Goal: Information Seeking & Learning: Learn about a topic

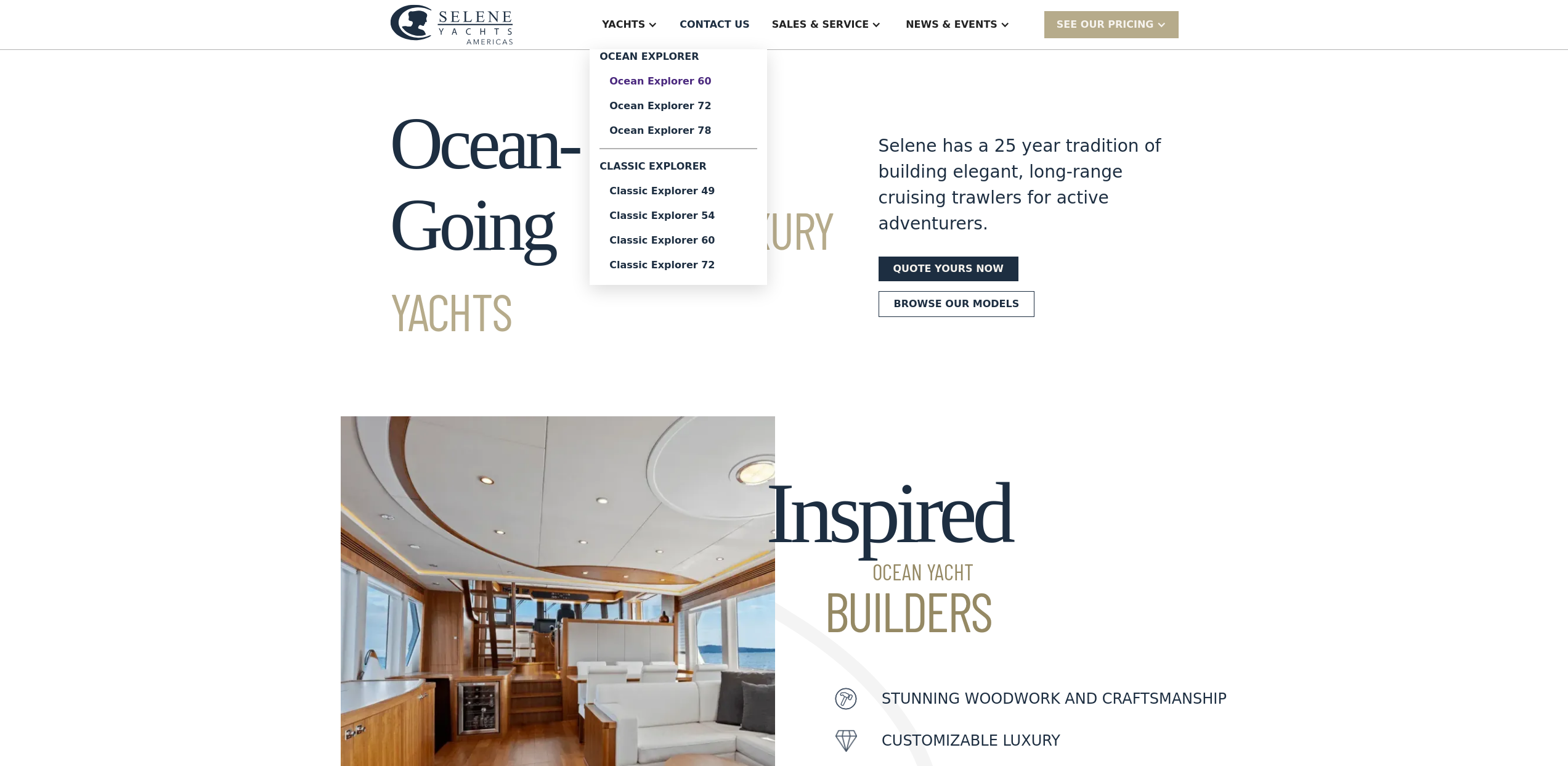
click at [689, 84] on div "Ocean Explorer 60" at bounding box center [677, 81] width 138 height 10
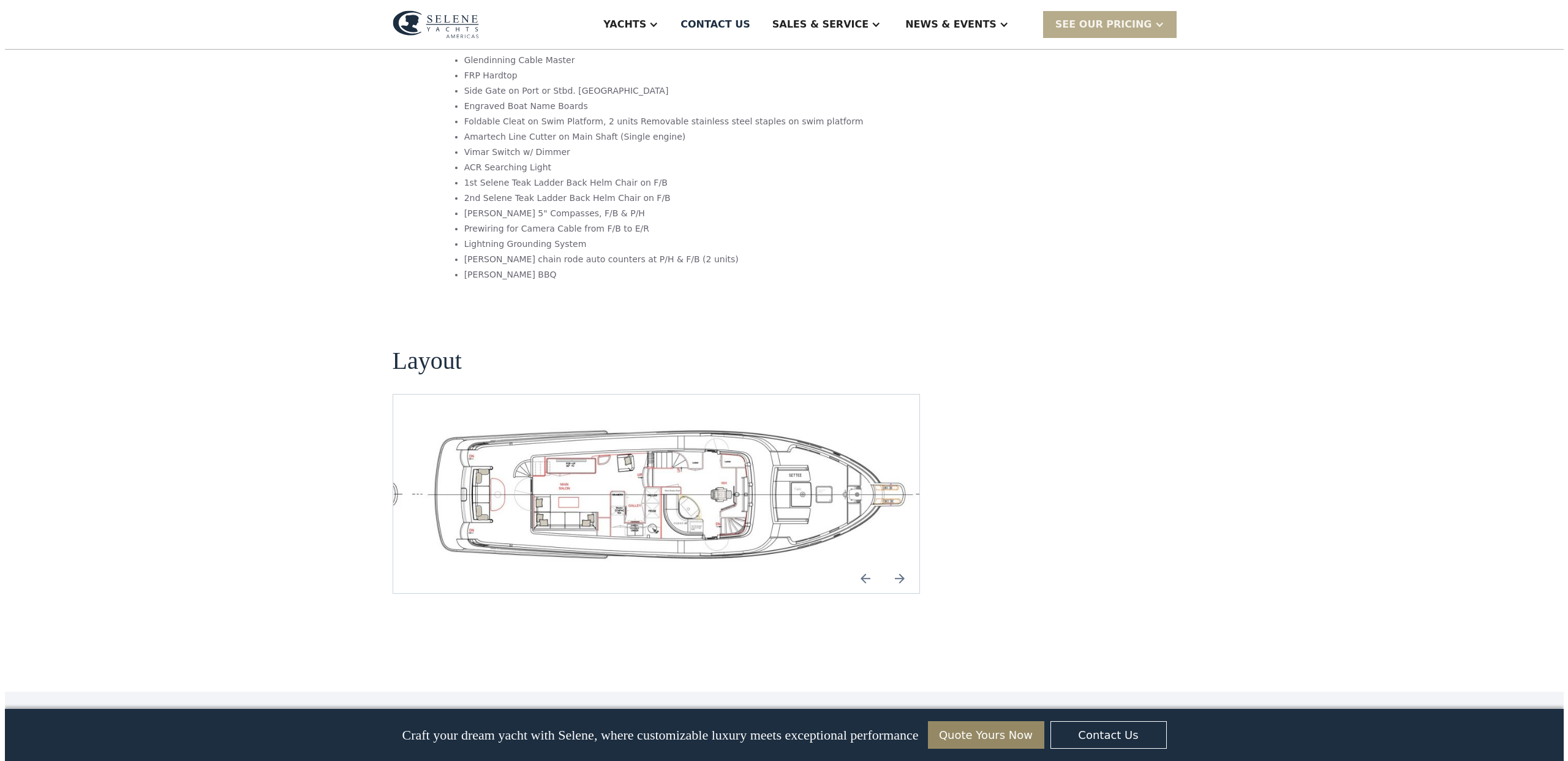
scroll to position [2413, 0]
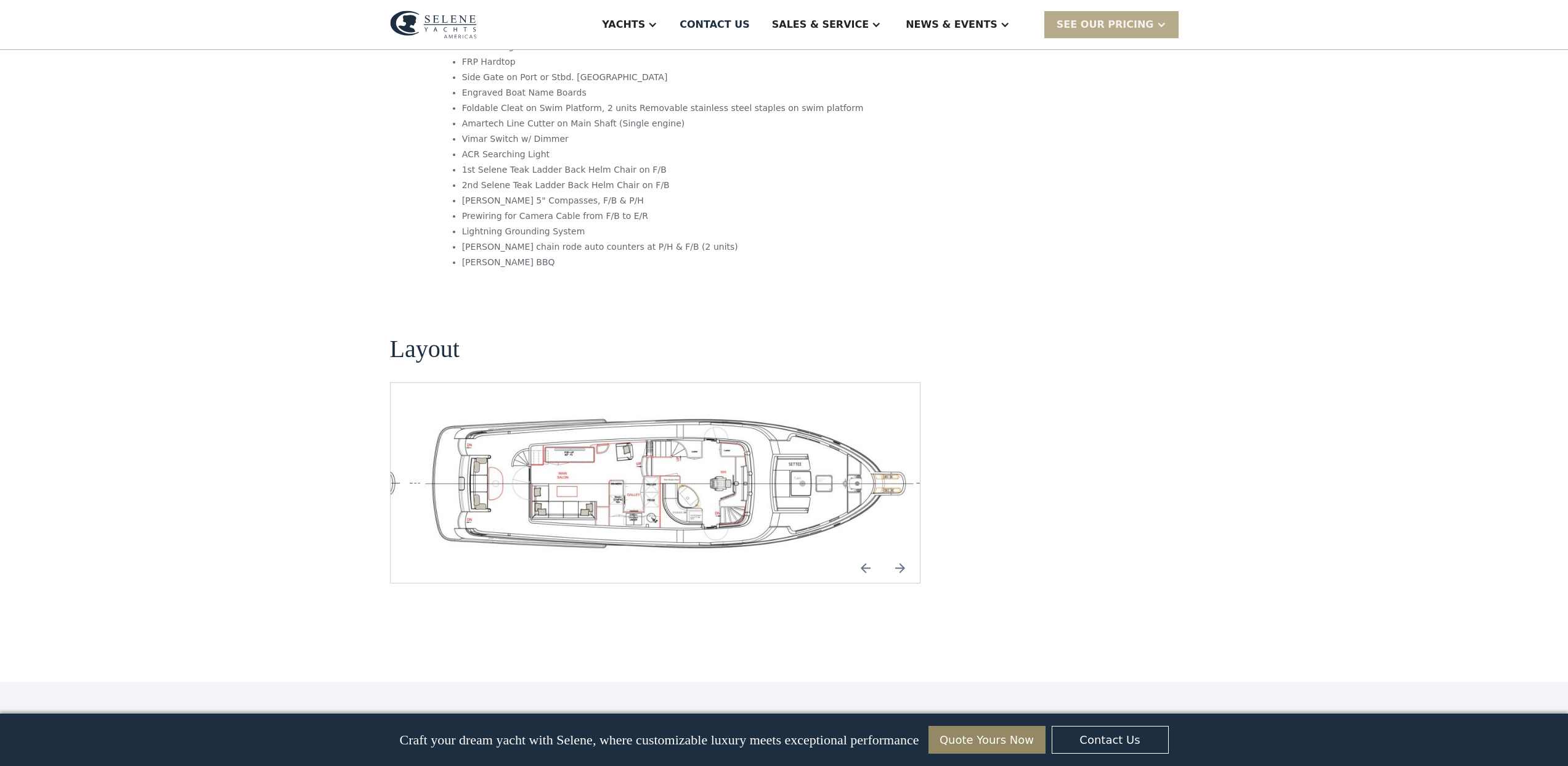
click at [645, 412] on img "open lightbox" at bounding box center [665, 483] width 510 height 141
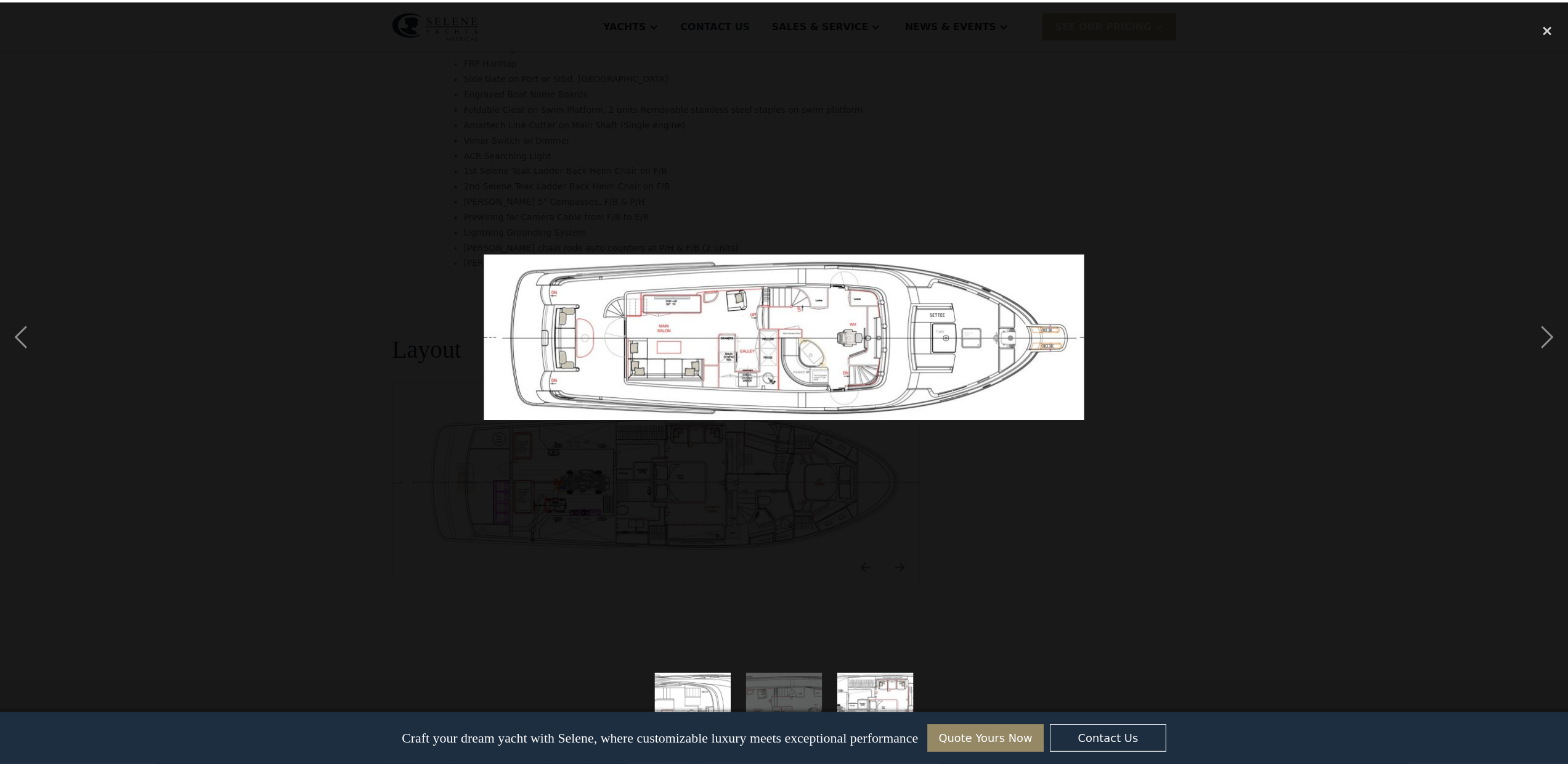
scroll to position [0, 0]
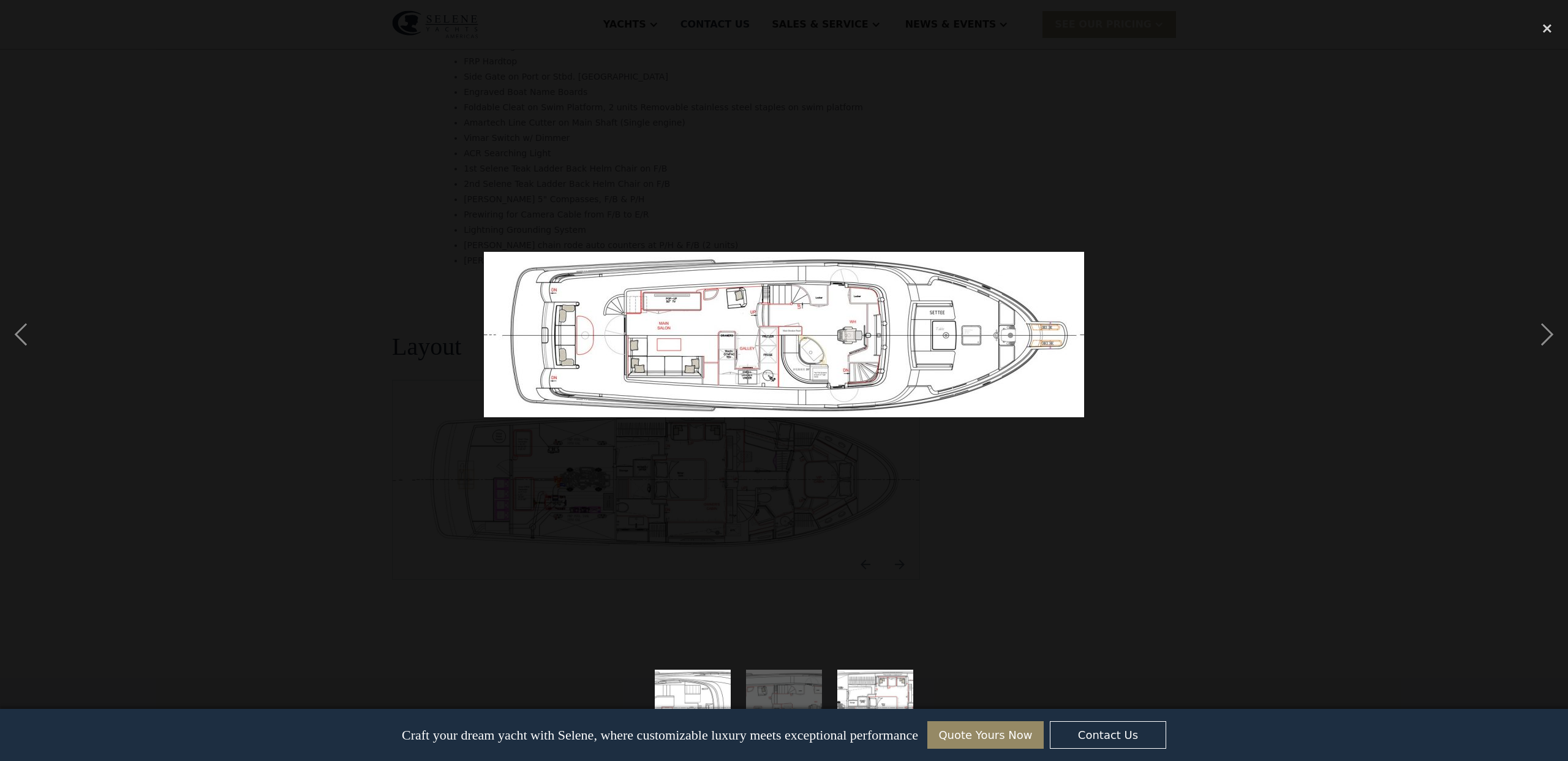
drag, startPoint x: 836, startPoint y: 364, endPoint x: 846, endPoint y: 359, distance: 11.2
click at [1534, 333] on div "next image" at bounding box center [1547, 334] width 42 height 639
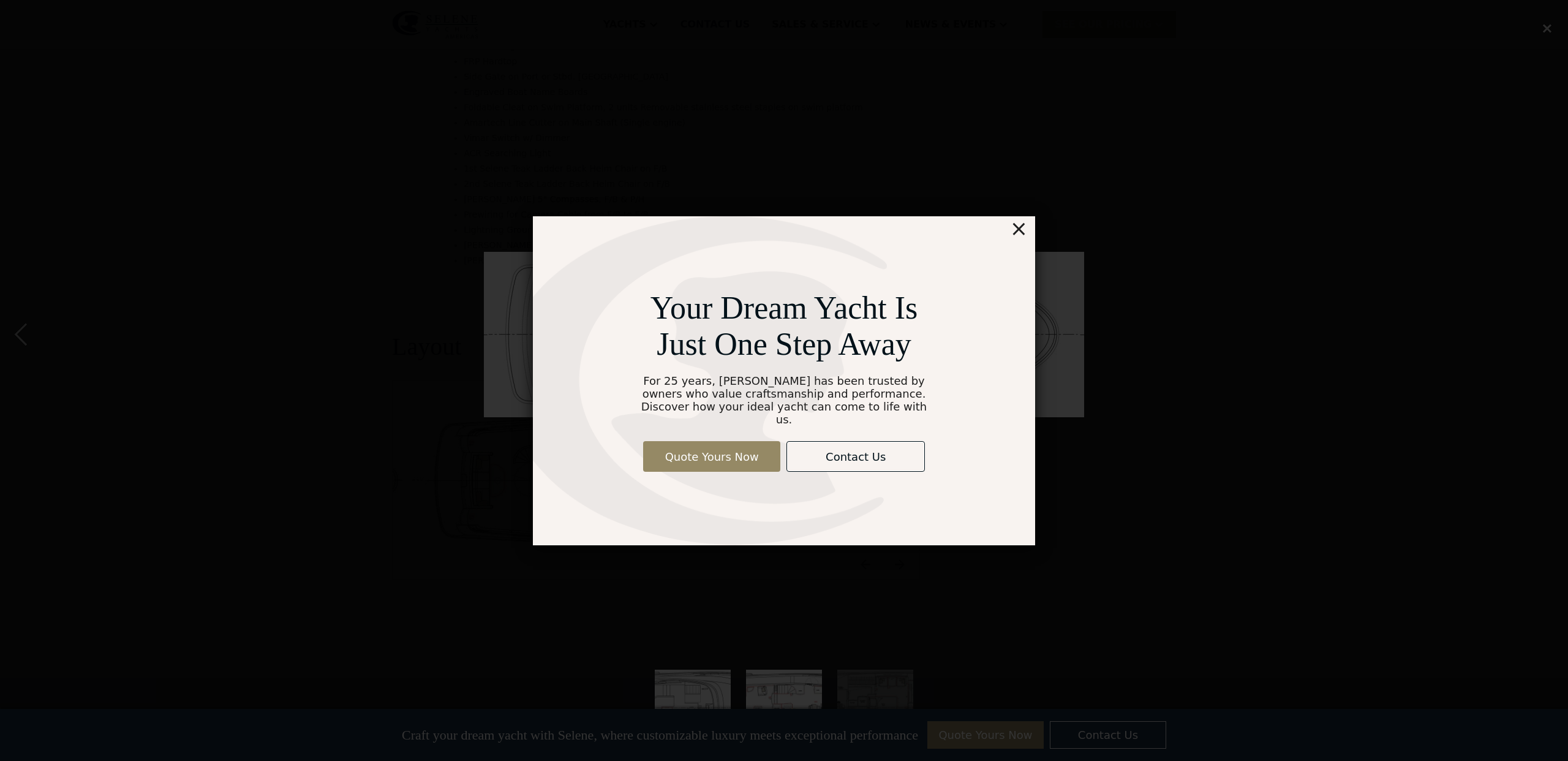
click at [1020, 234] on div "×" at bounding box center [1019, 228] width 18 height 24
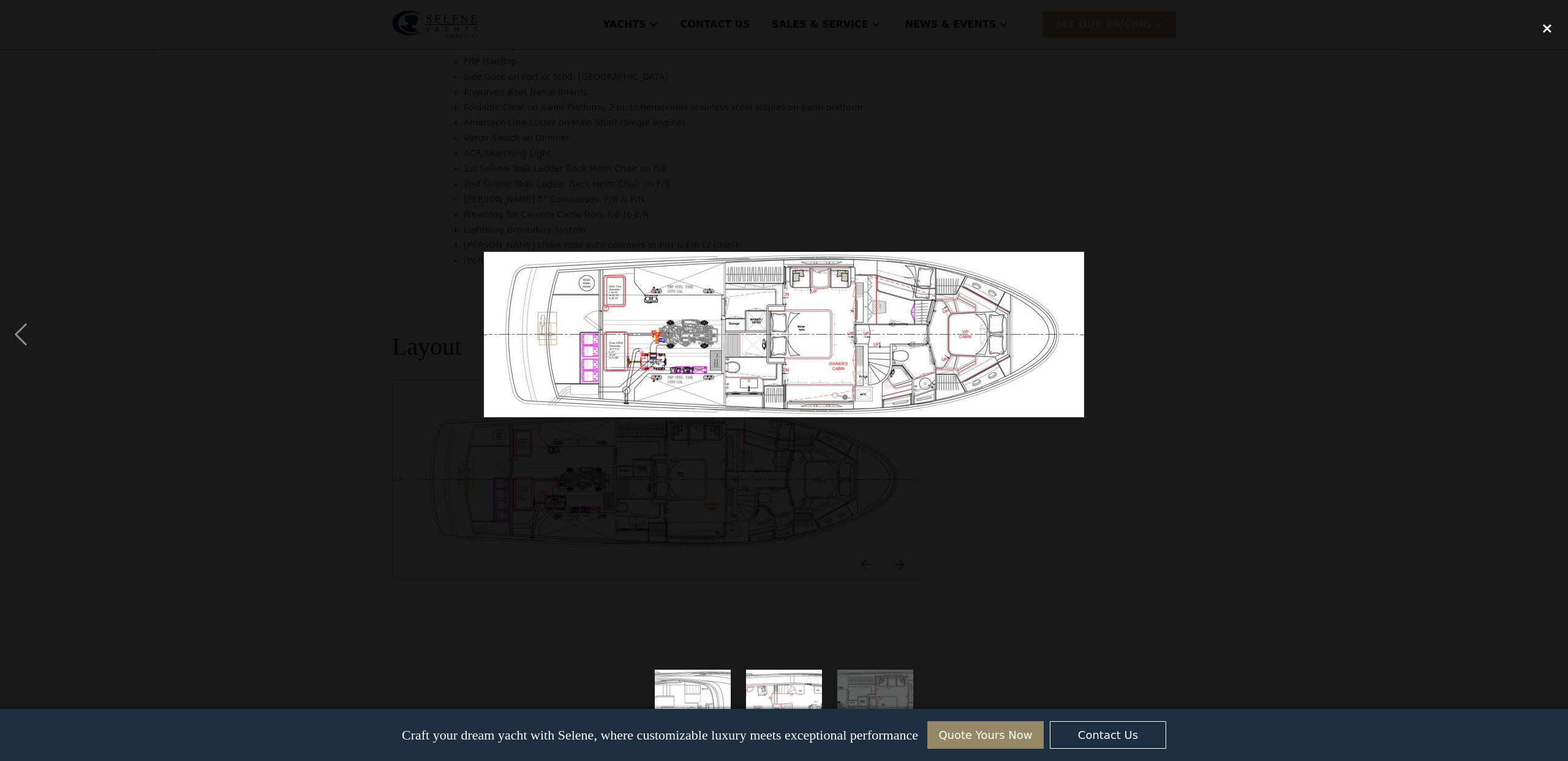
click at [1553, 30] on div "close lightbox" at bounding box center [1547, 28] width 42 height 27
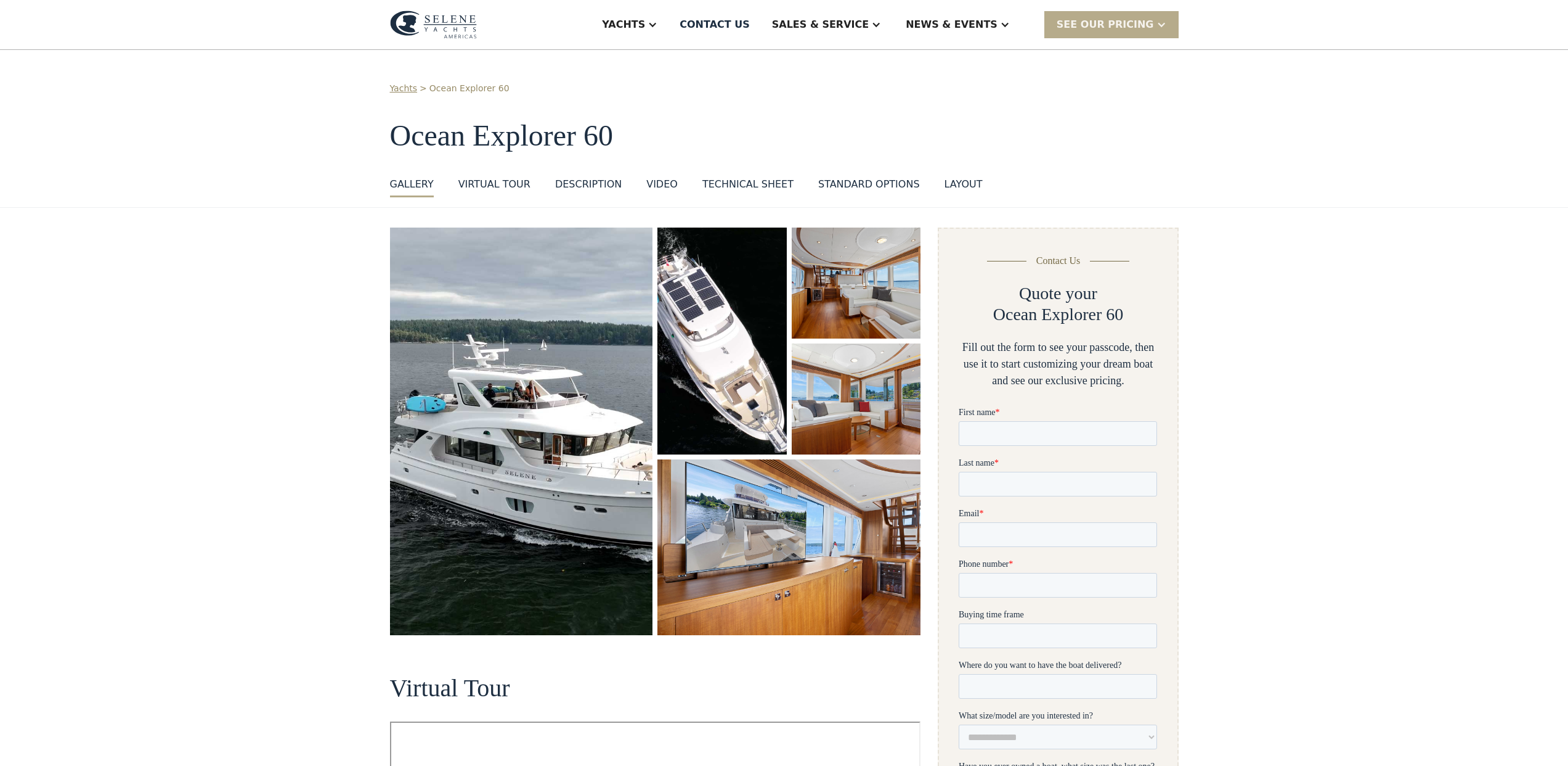
click at [486, 365] on img "open lightbox" at bounding box center [522, 431] width 263 height 407
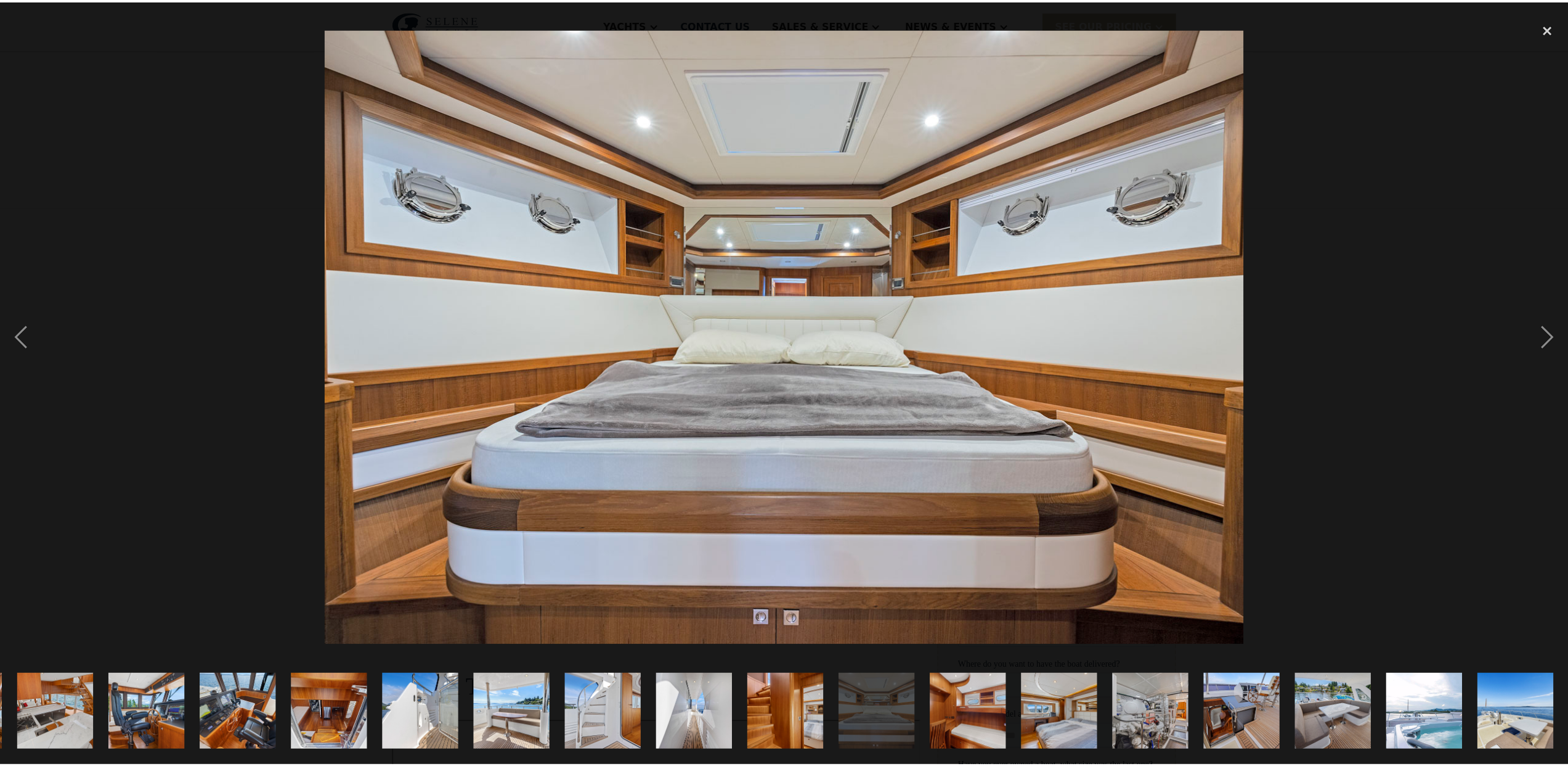
scroll to position [0, 733]
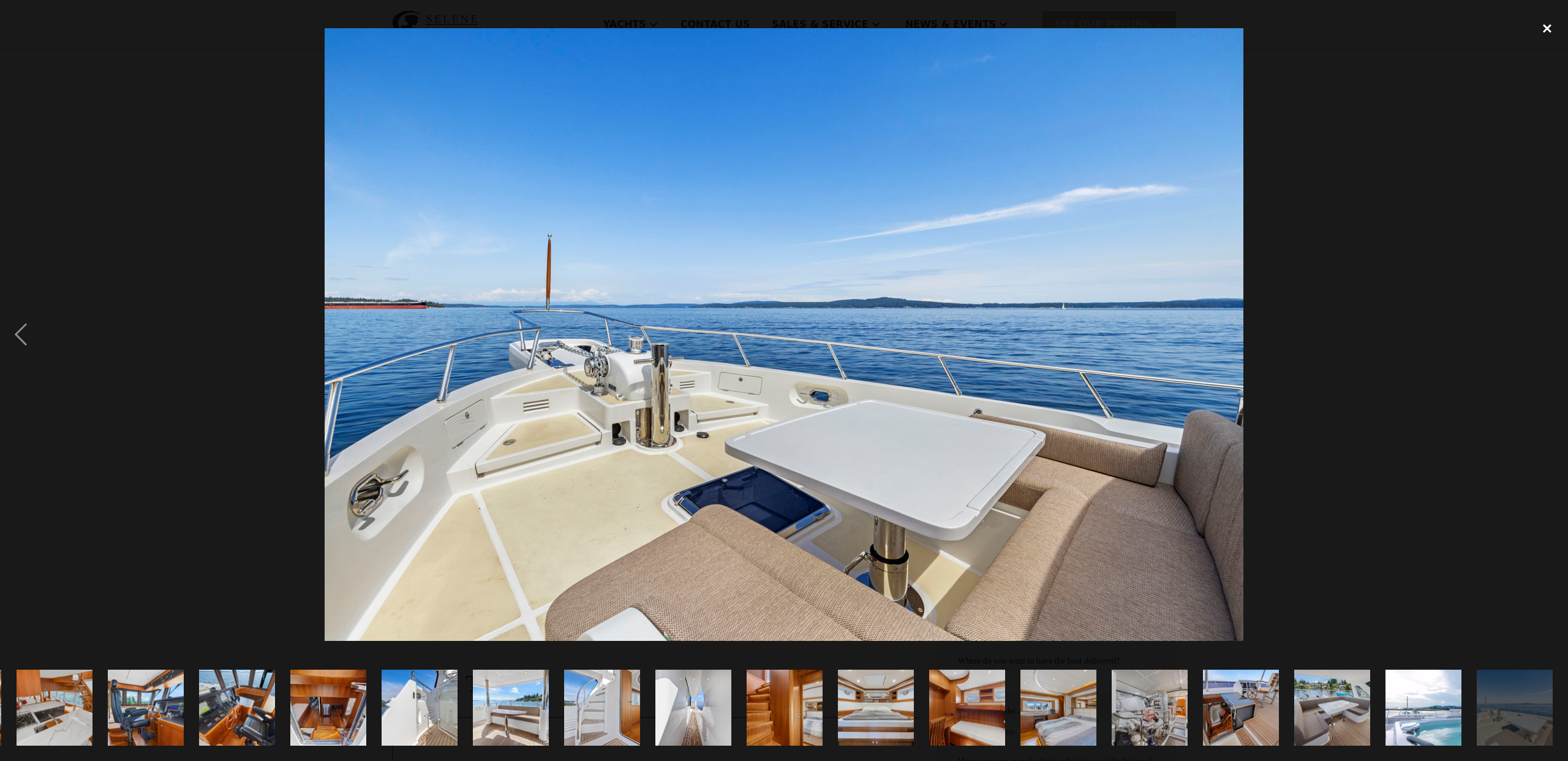
click at [1552, 30] on div "close lightbox" at bounding box center [1547, 28] width 42 height 27
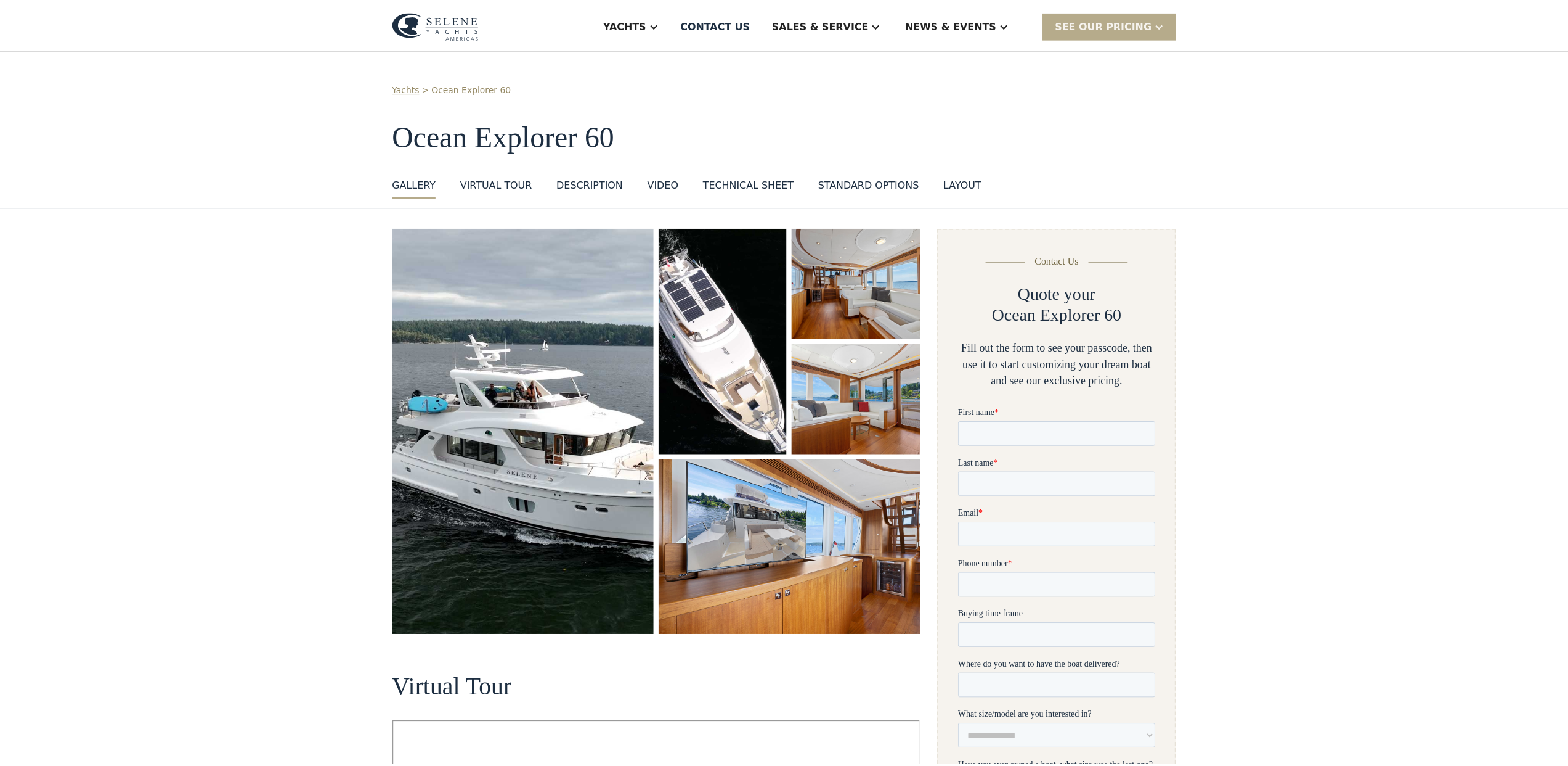
scroll to position [0, 0]
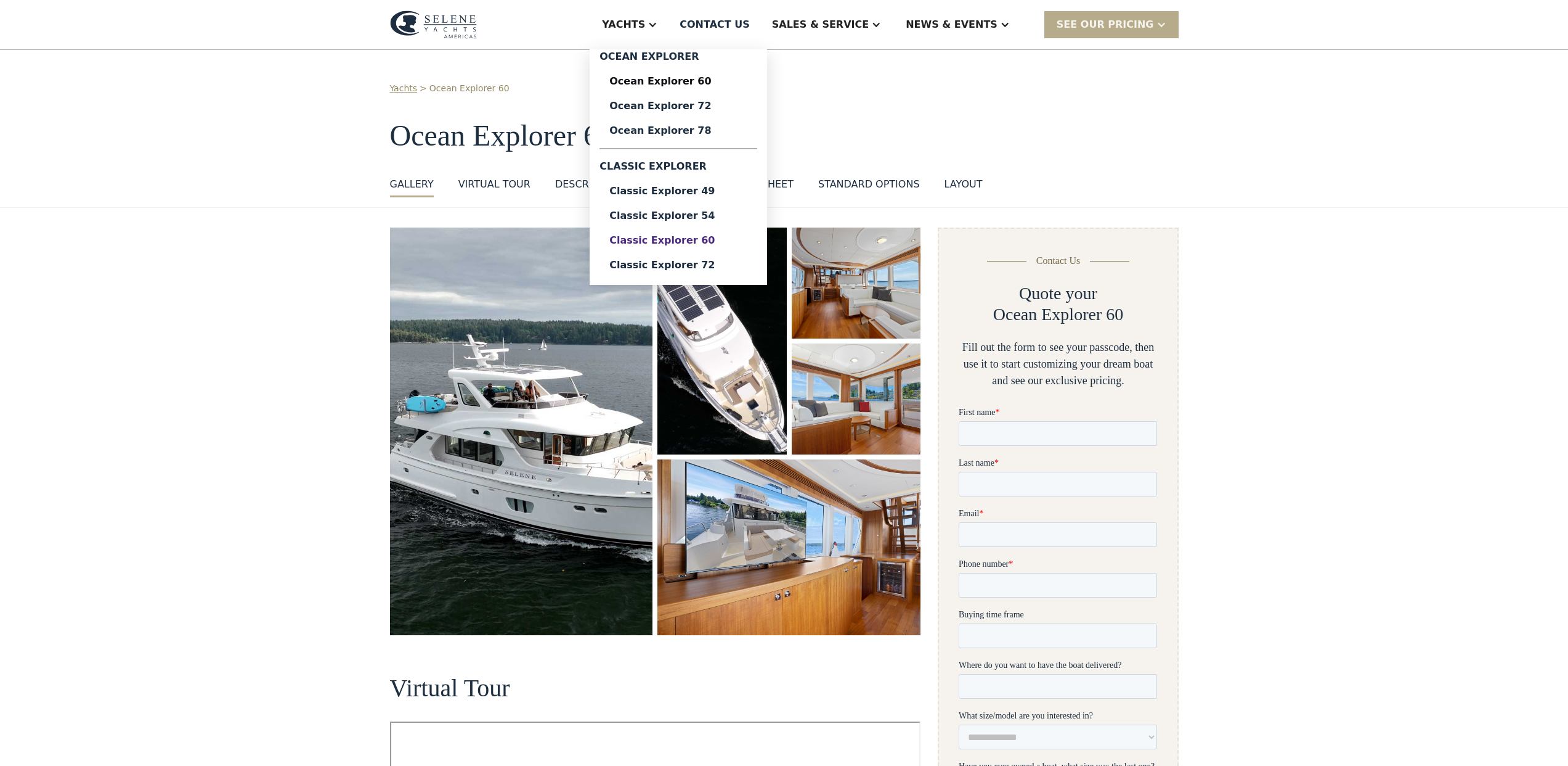
click at [697, 243] on div "Classic Explorer 60" at bounding box center [677, 240] width 138 height 10
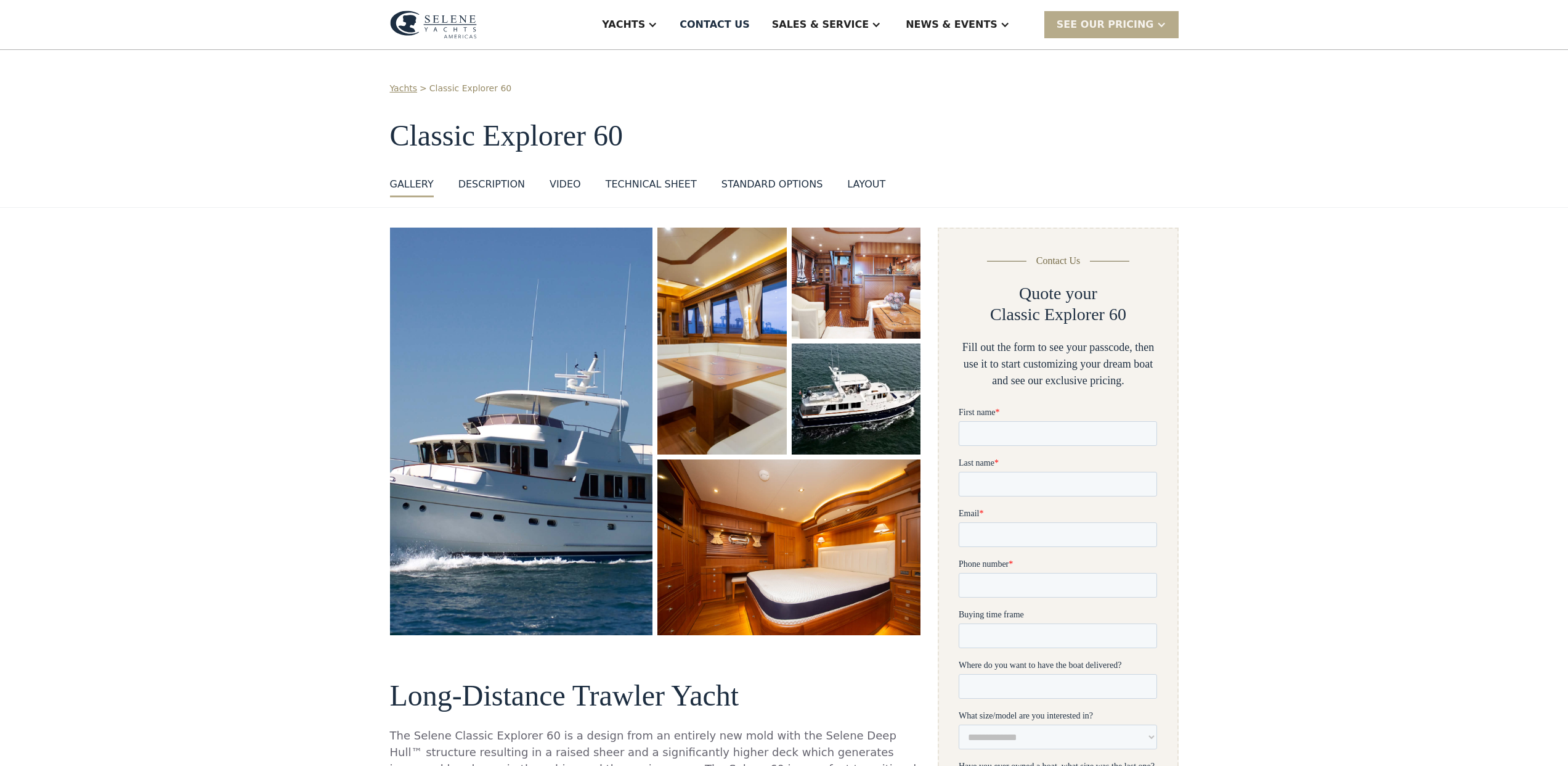
click at [853, 182] on div "layout" at bounding box center [866, 184] width 38 height 15
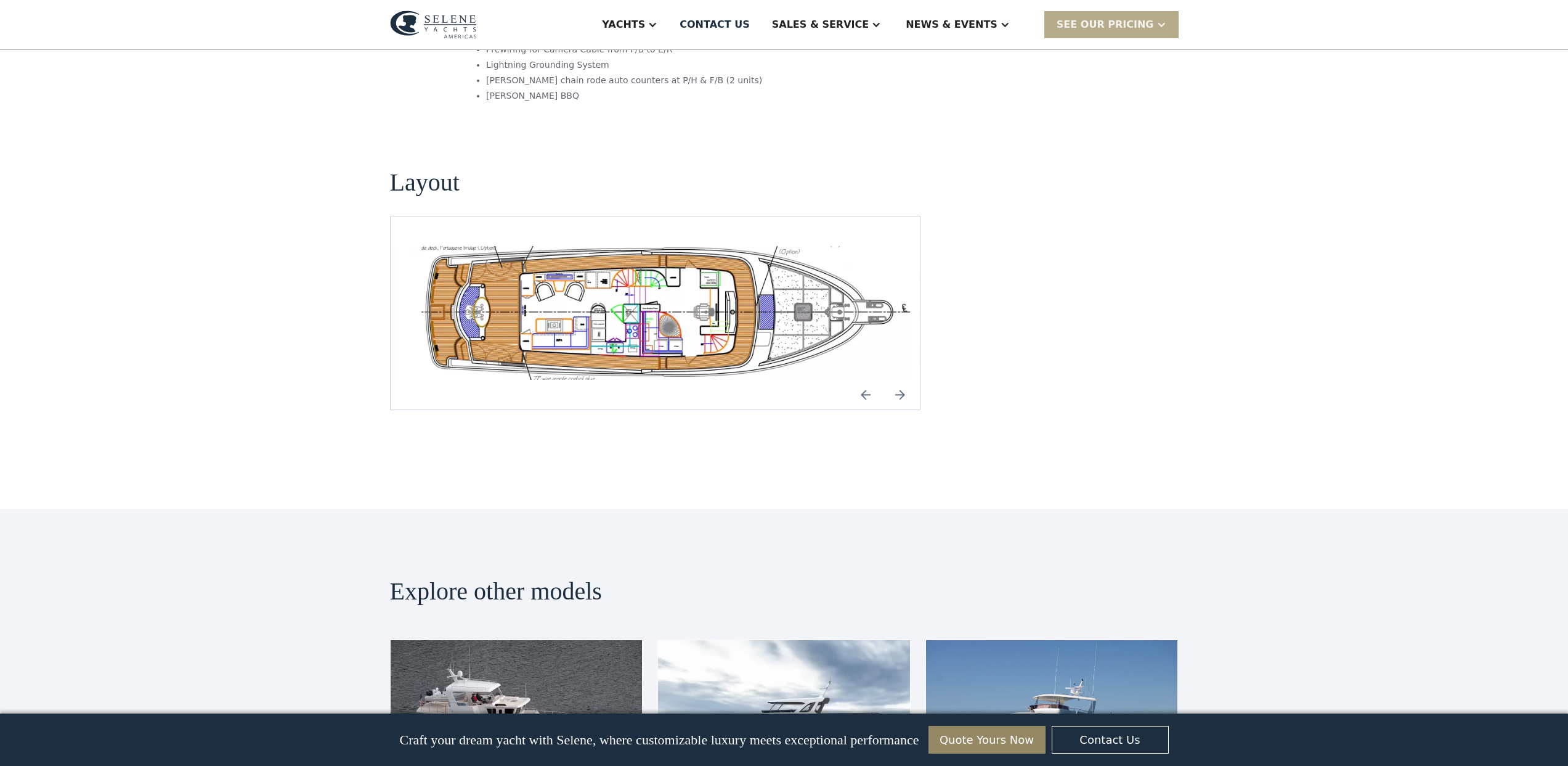
click at [647, 252] on img "open lightbox" at bounding box center [665, 313] width 510 height 133
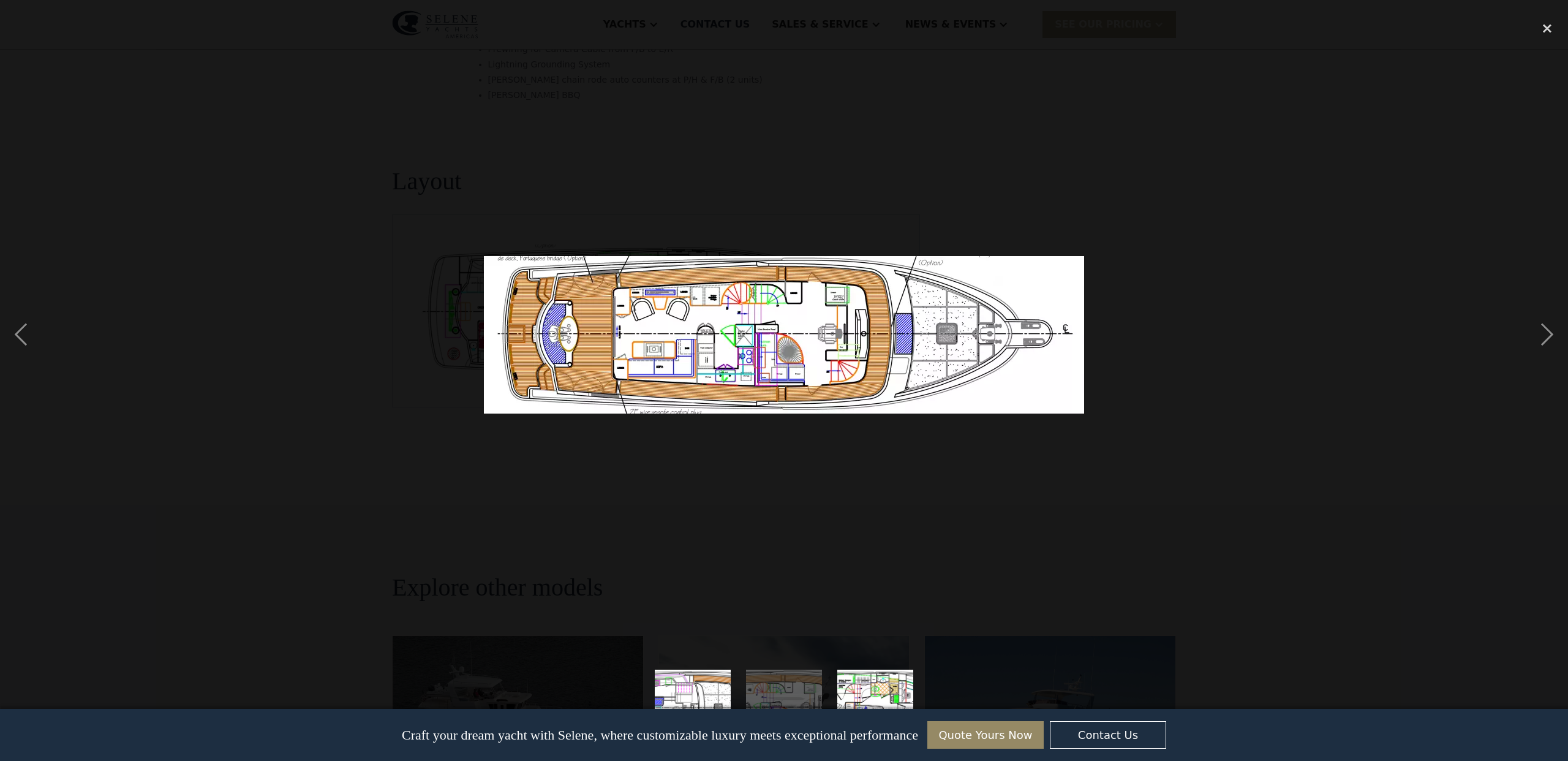
click at [636, 316] on img at bounding box center [784, 334] width 600 height 158
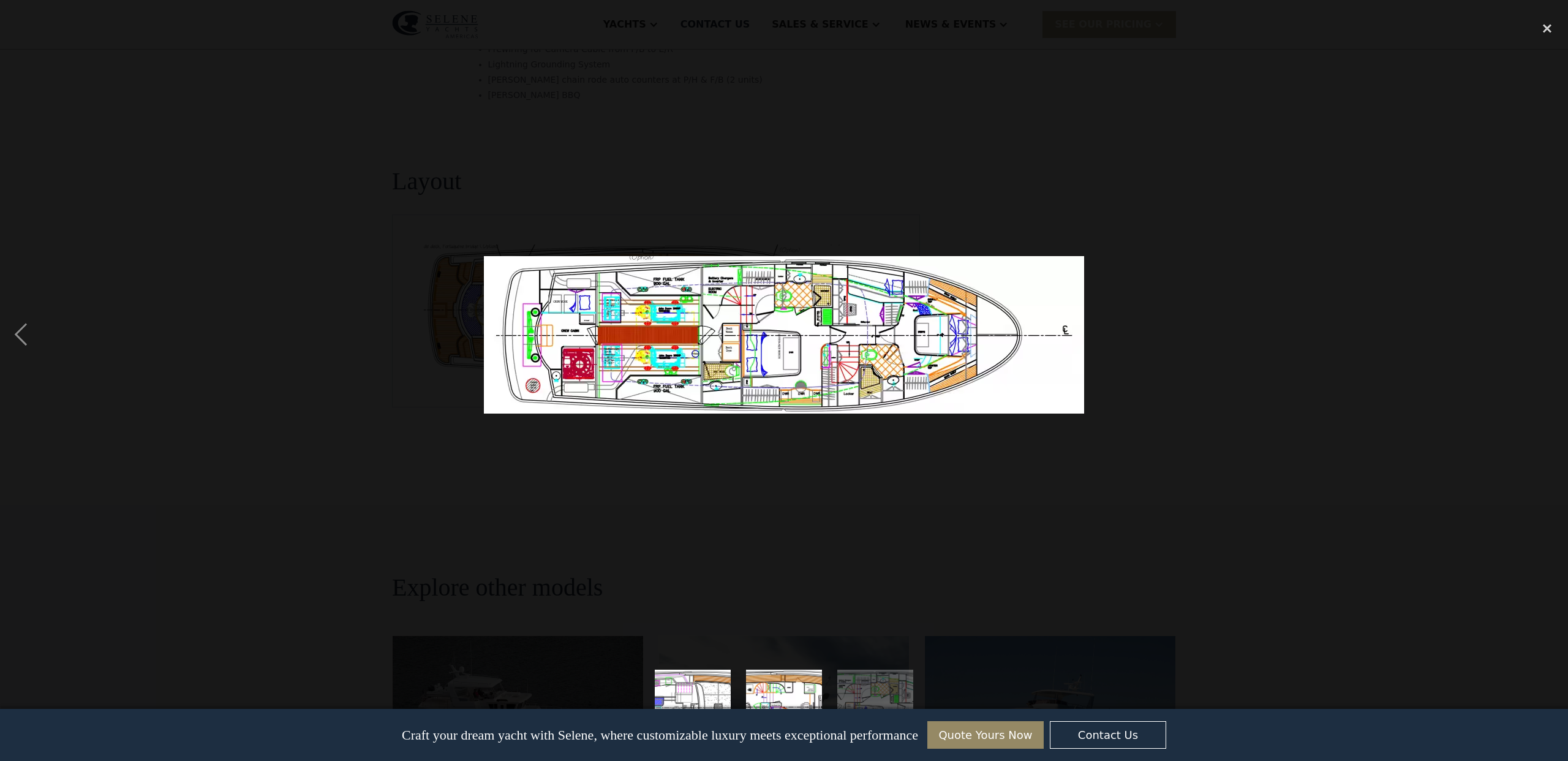
click at [651, 297] on img at bounding box center [784, 334] width 600 height 158
click at [650, 295] on img at bounding box center [784, 334] width 600 height 158
click at [20, 339] on div "previous image" at bounding box center [21, 334] width 42 height 639
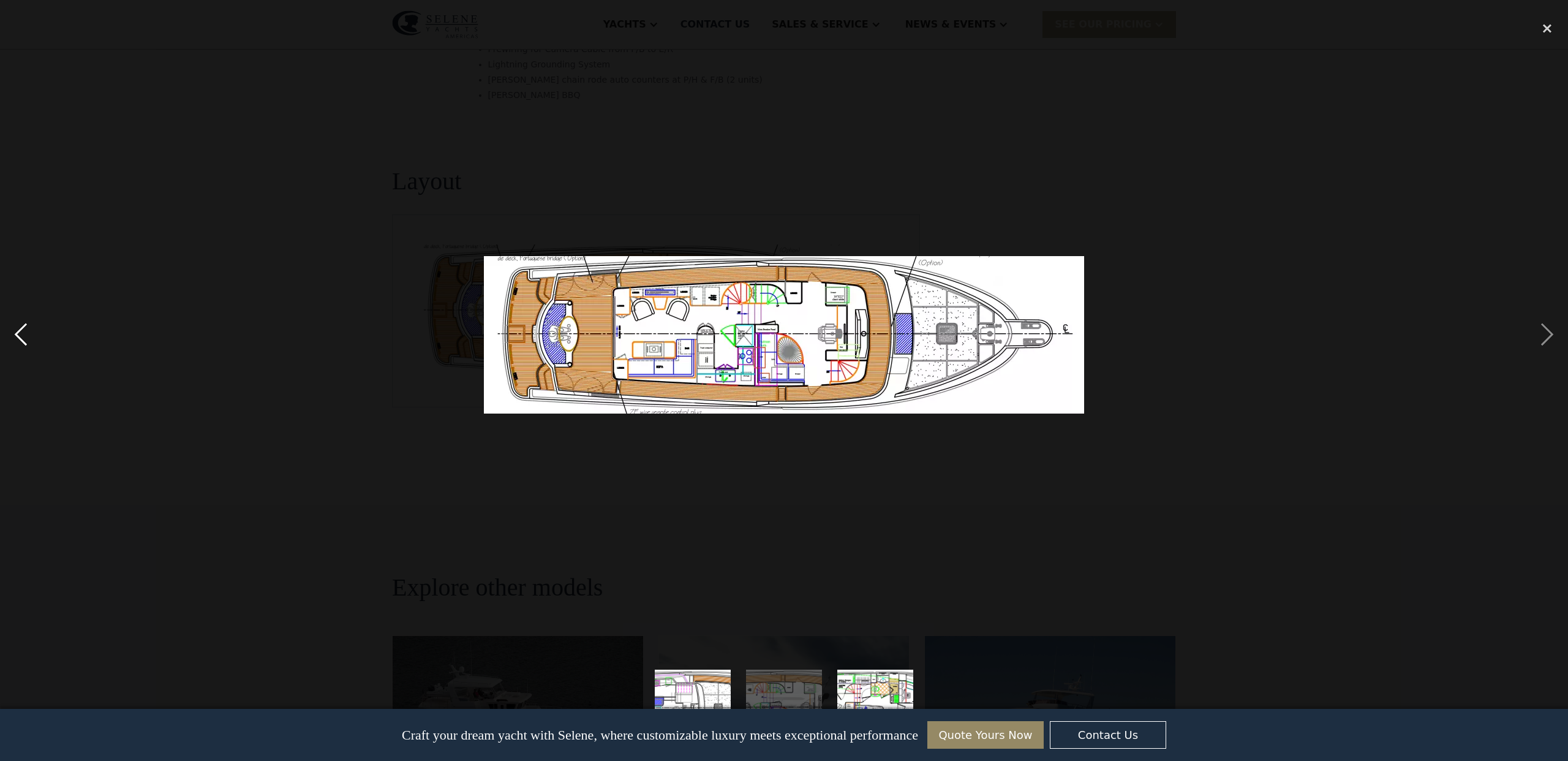
click at [24, 336] on div "previous image" at bounding box center [21, 334] width 42 height 639
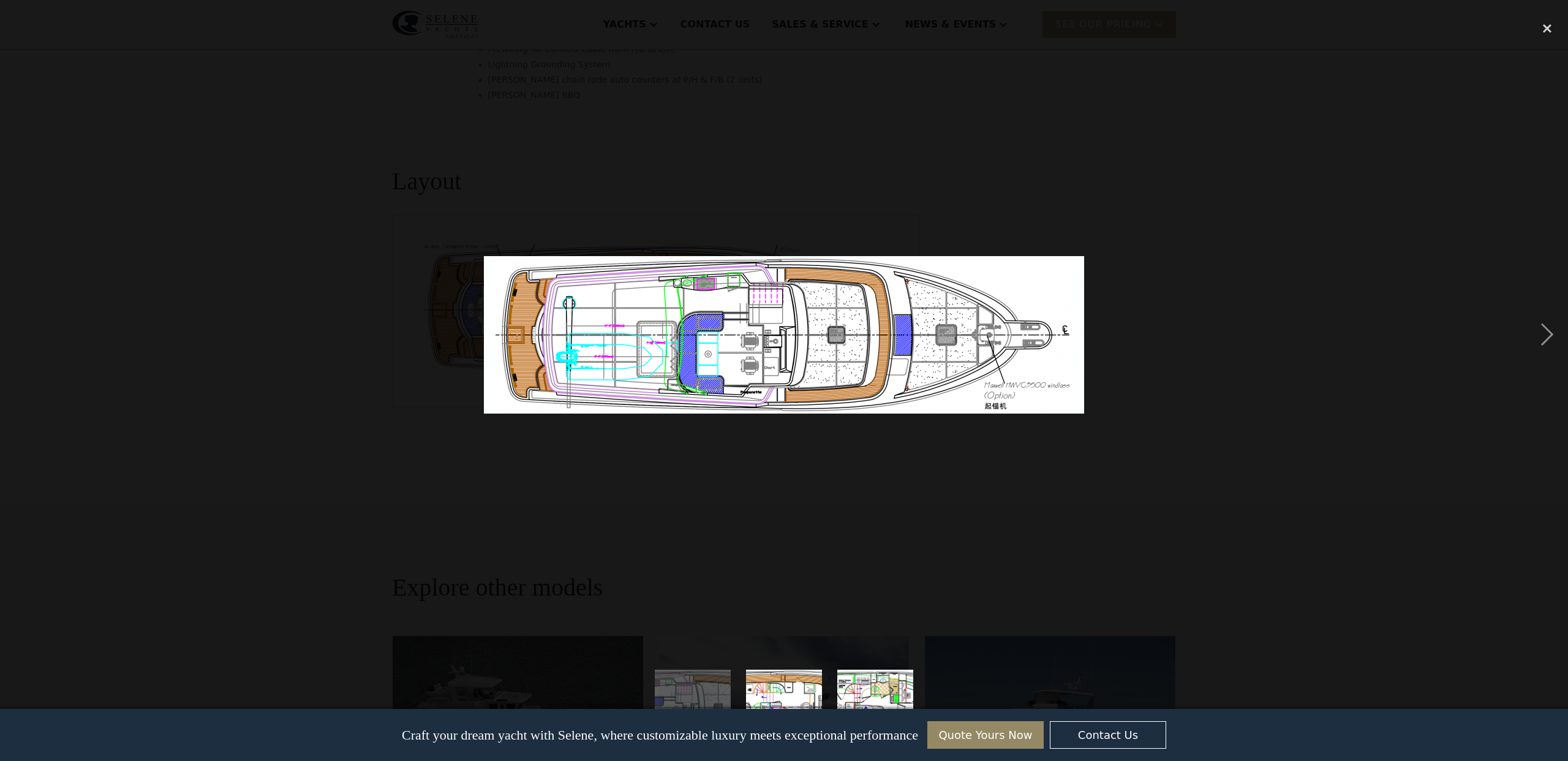
click at [24, 336] on div "previous image" at bounding box center [21, 334] width 42 height 639
click at [1549, 31] on div "close lightbox" at bounding box center [1547, 28] width 42 height 27
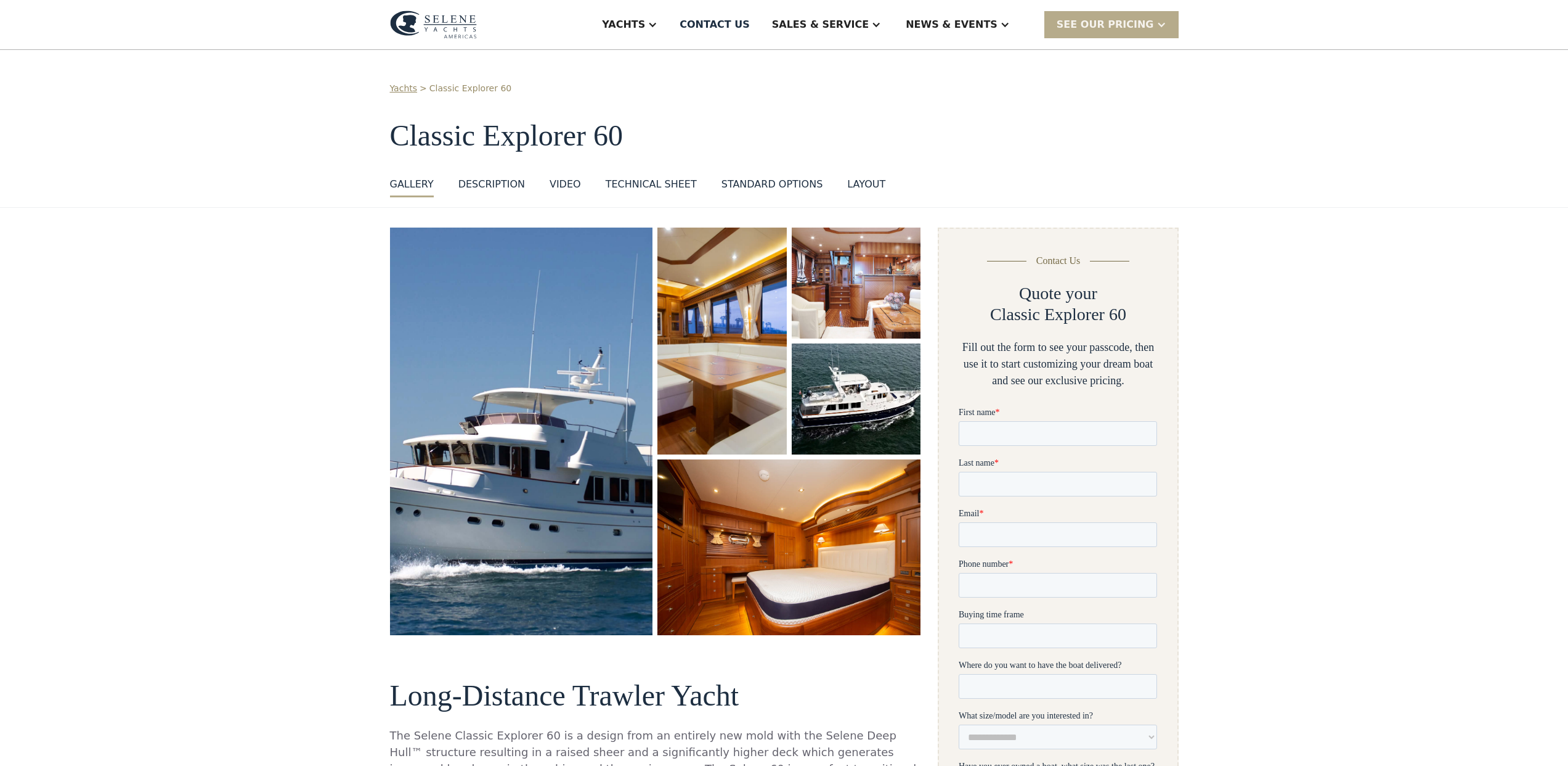
click at [512, 491] on img "open lightbox" at bounding box center [521, 431] width 279 height 432
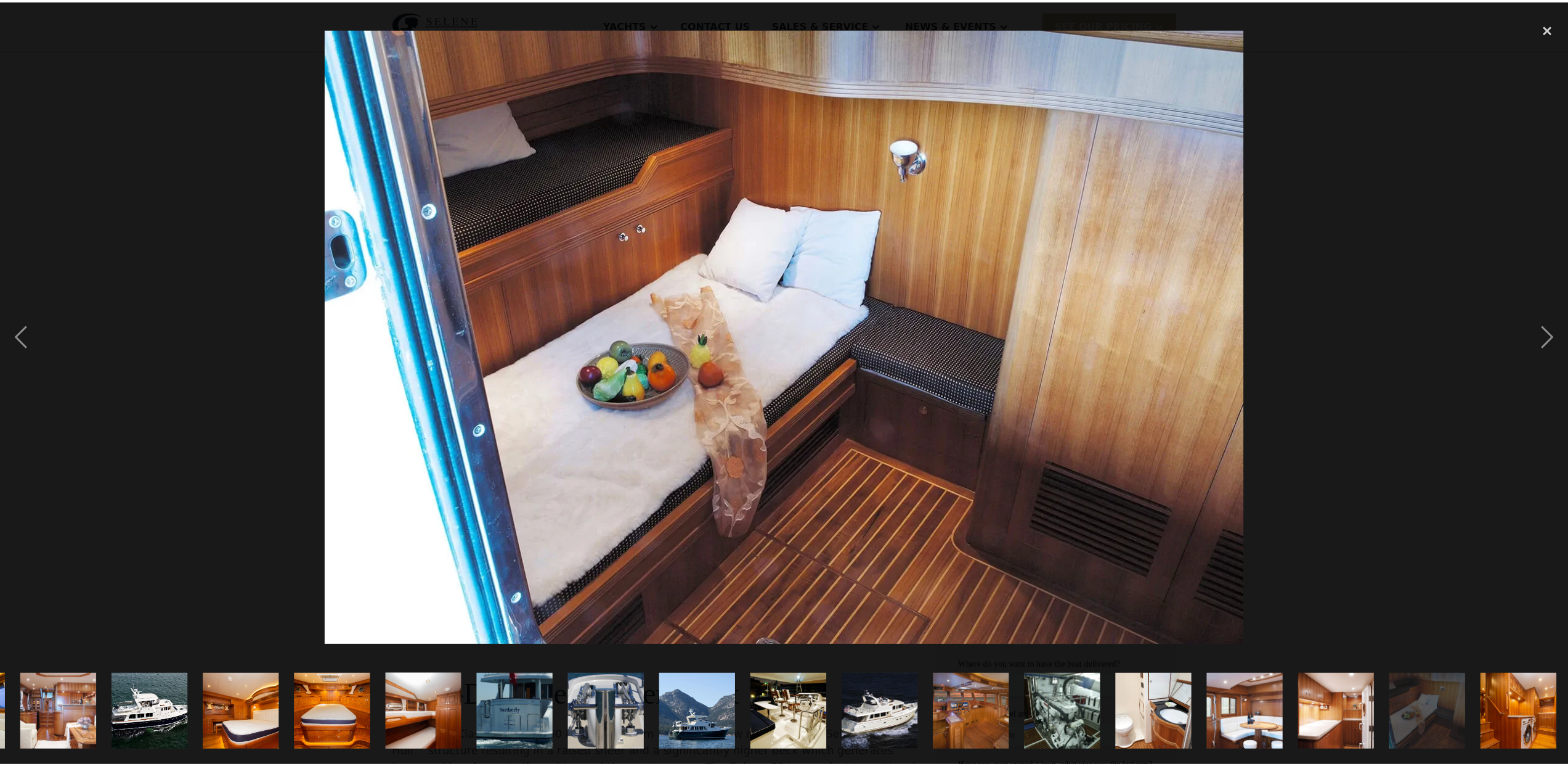
scroll to position [0, 182]
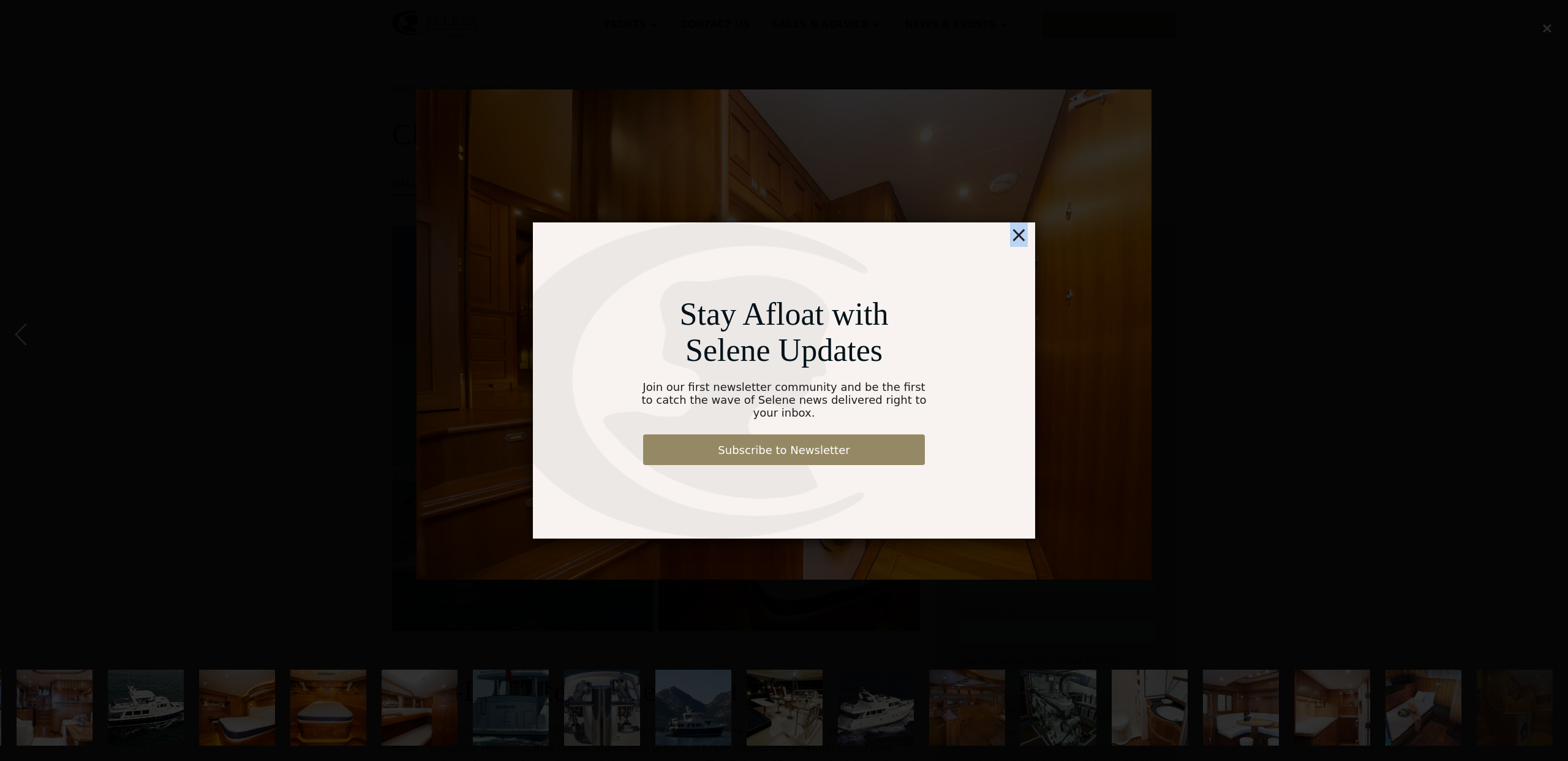
click at [1022, 243] on div "×" at bounding box center [1019, 234] width 18 height 24
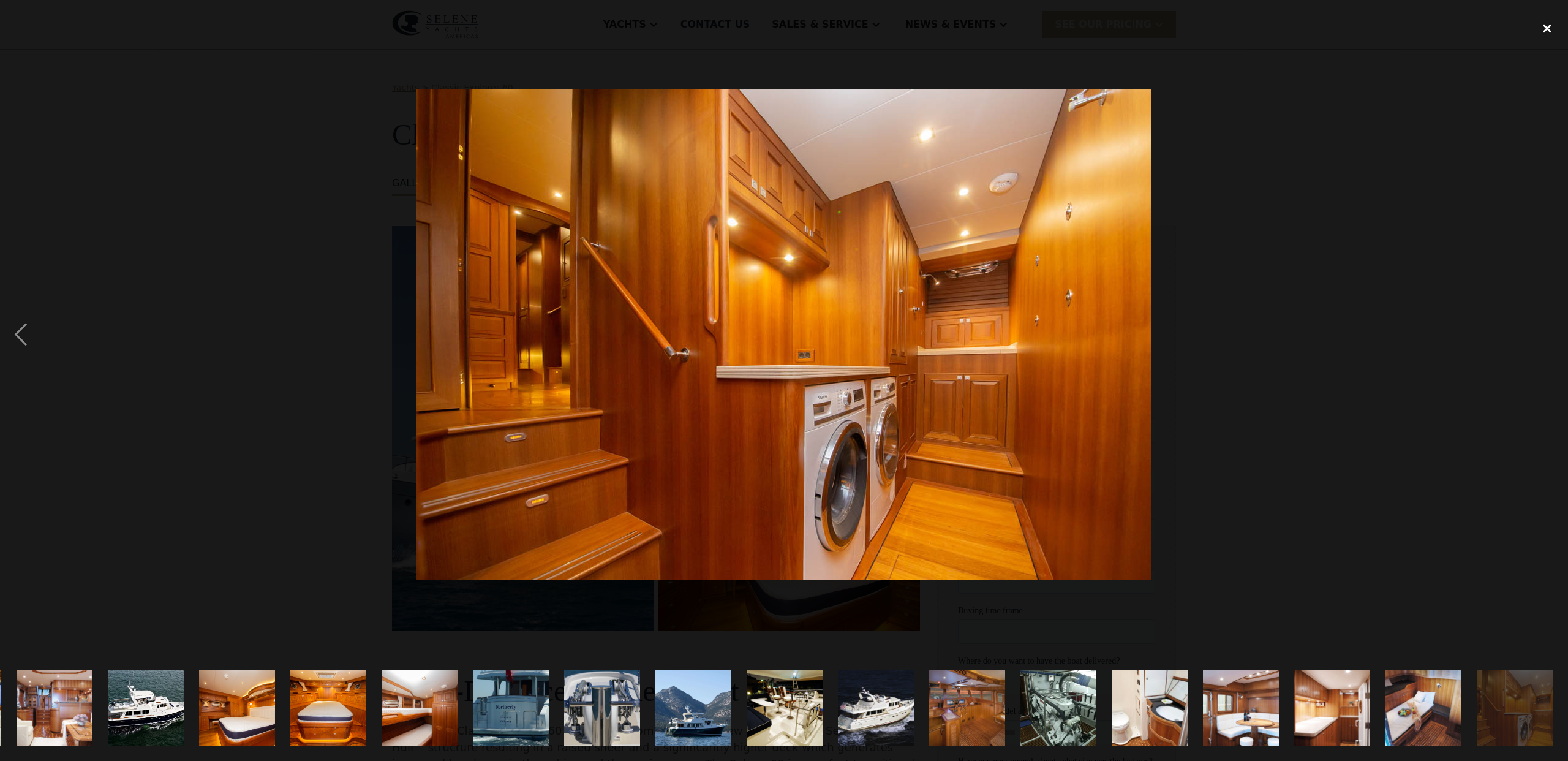
click at [1552, 27] on div "close lightbox" at bounding box center [1547, 28] width 42 height 27
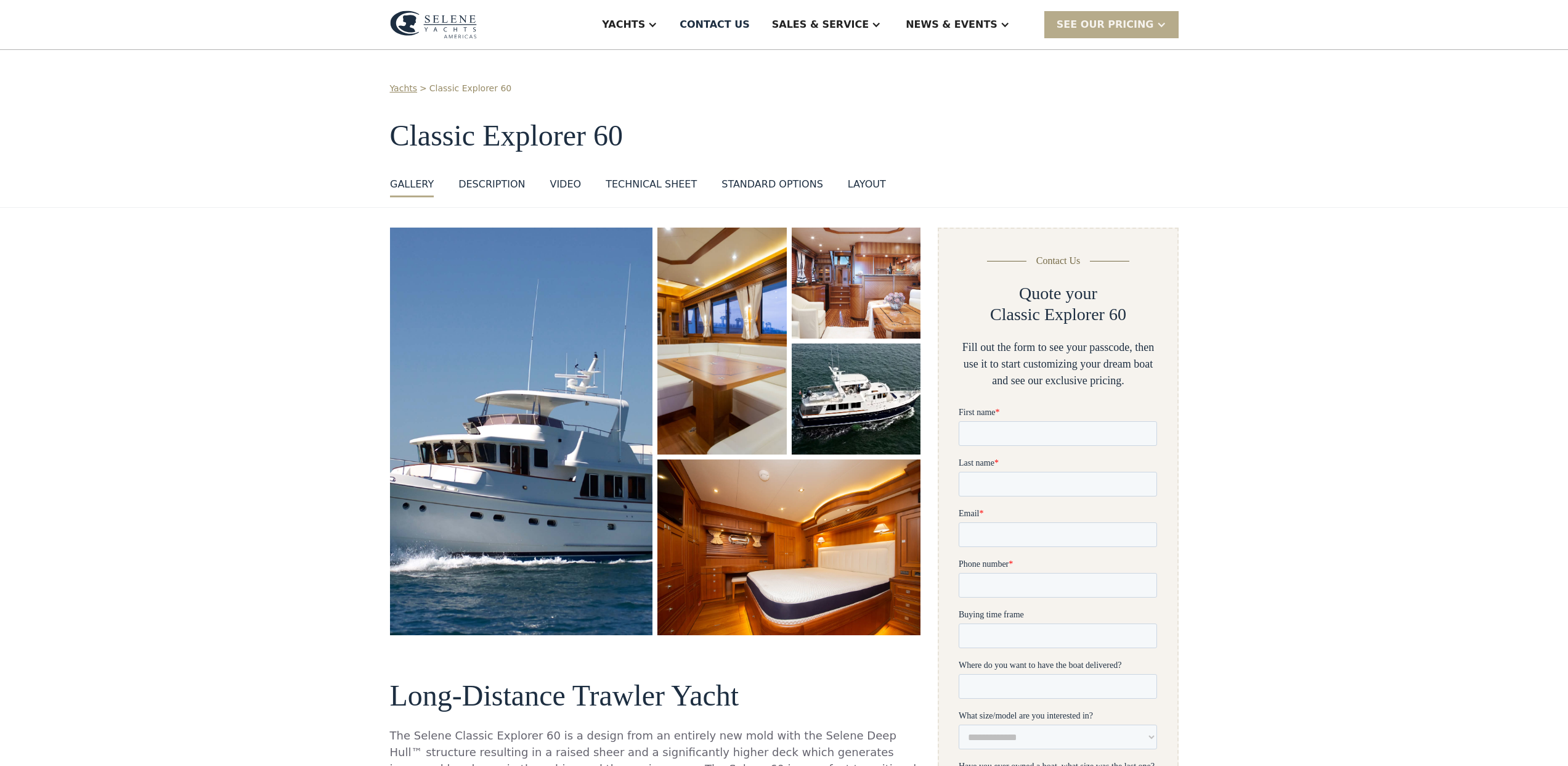
scroll to position [0, 0]
click at [824, 60] on div "Sales" at bounding box center [848, 61] width 158 height 10
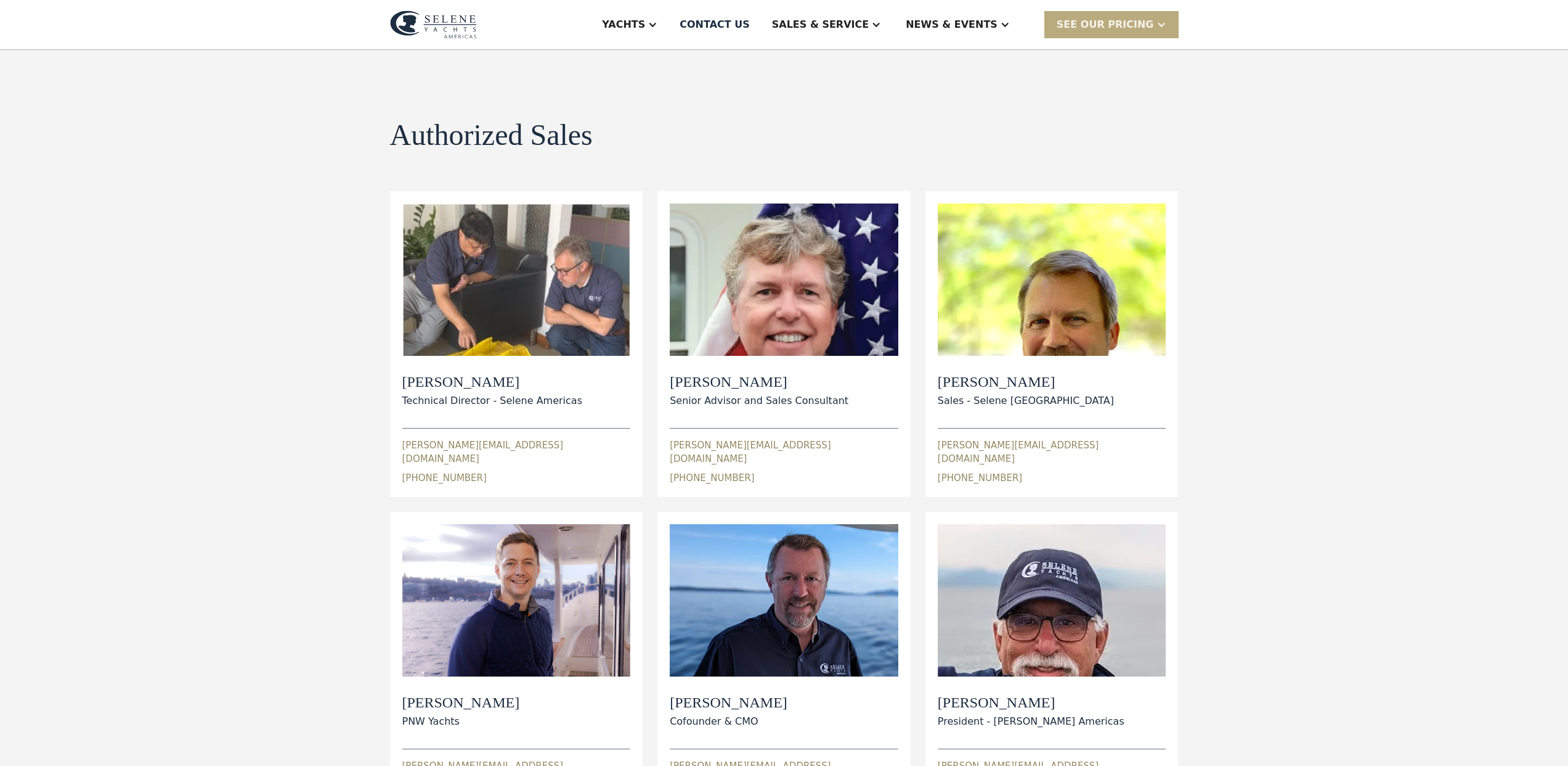
click at [1095, 23] on div "SEE Our Pricing" at bounding box center [1105, 24] width 98 height 15
click at [1136, 123] on div "Authorized Sales view details" at bounding box center [784, 135] width 788 height 33
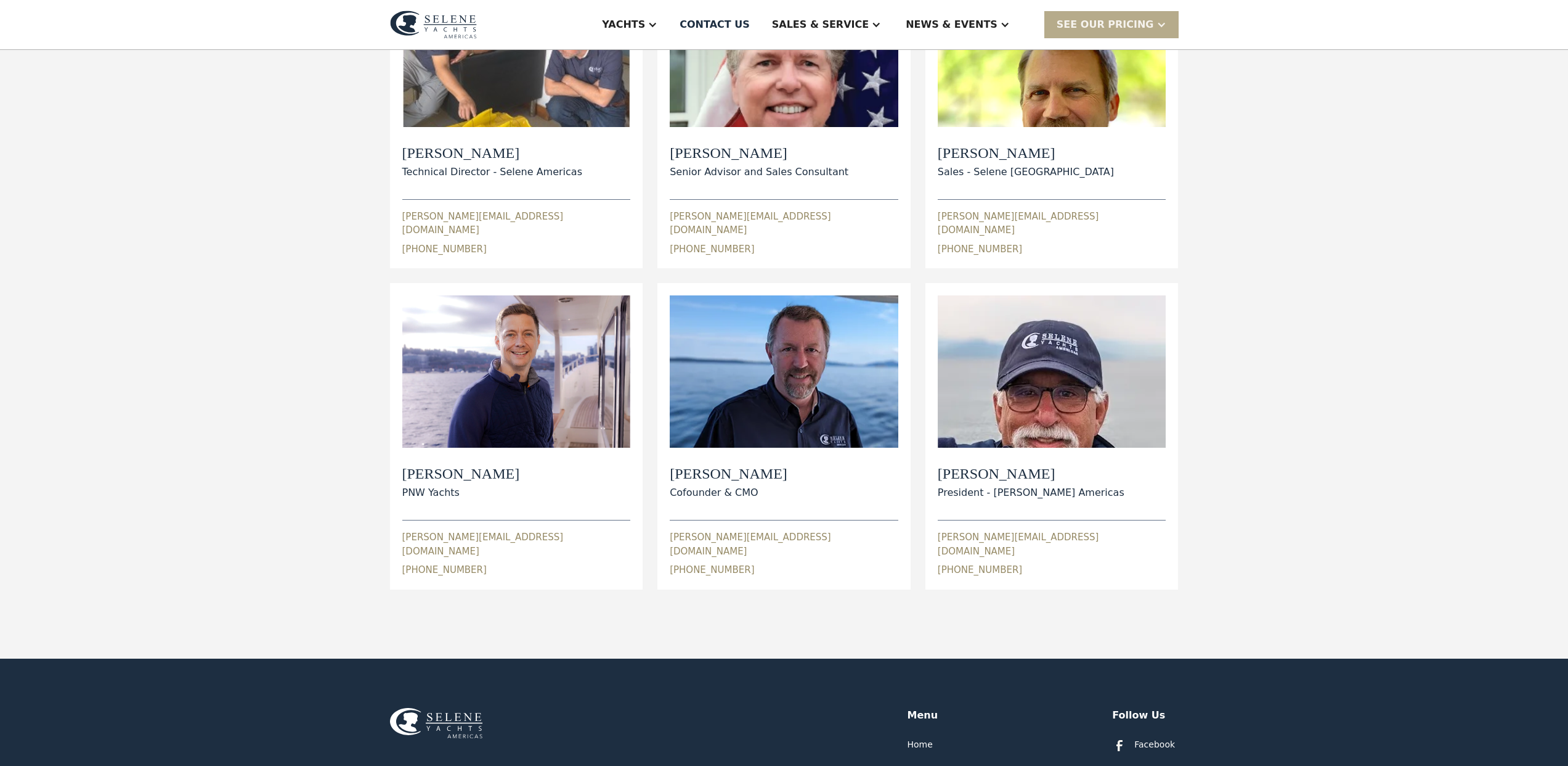
scroll to position [236, 0]
